Goal: Navigation & Orientation: Find specific page/section

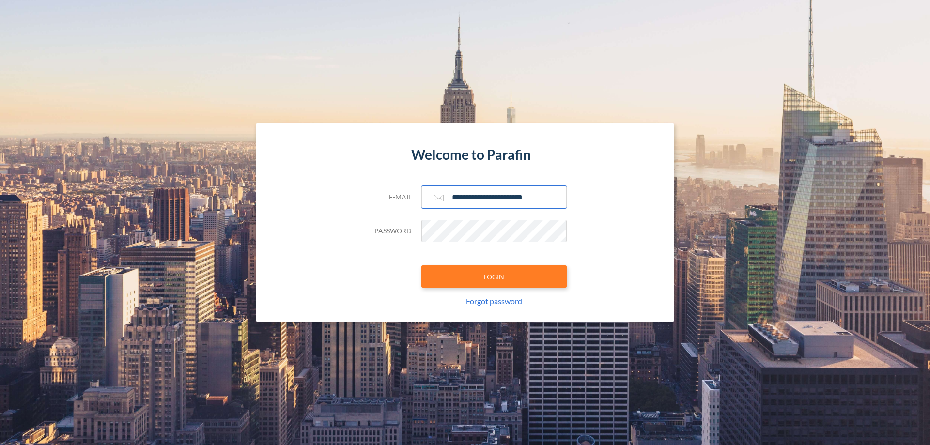
type input "**********"
click at [494, 277] on button "LOGIN" at bounding box center [494, 277] width 145 height 22
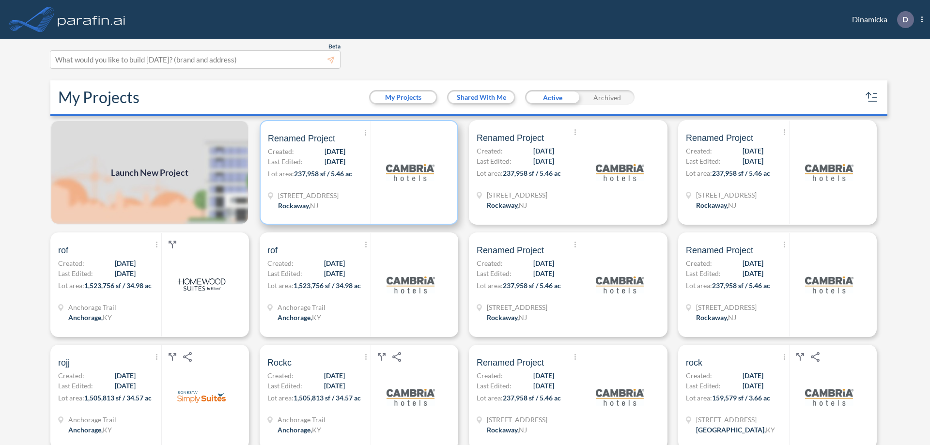
scroll to position [2, 0]
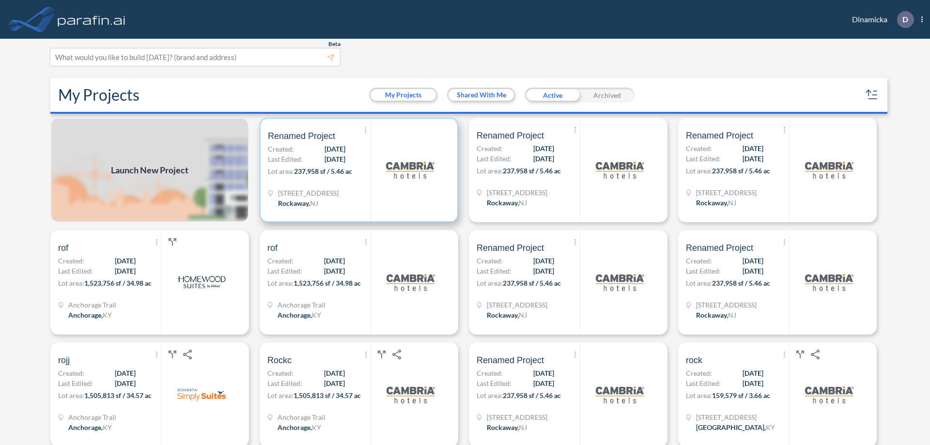
click at [357, 170] on p "Lot area: 237,958 sf / 5.46 ac" at bounding box center [319, 173] width 103 height 14
